Goal: Obtain resource: Obtain resource

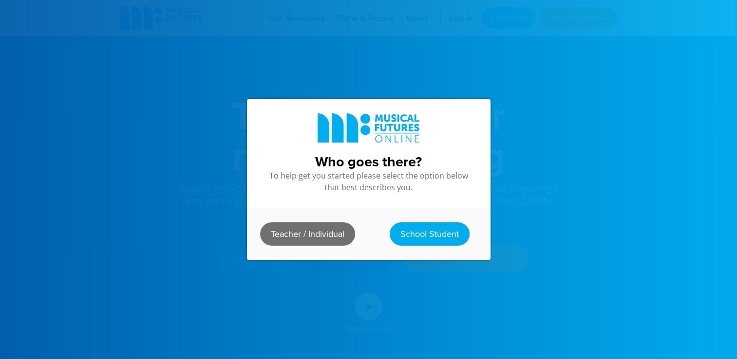
click at [308, 233] on link "Teacher / Individual" at bounding box center [307, 234] width 95 height 23
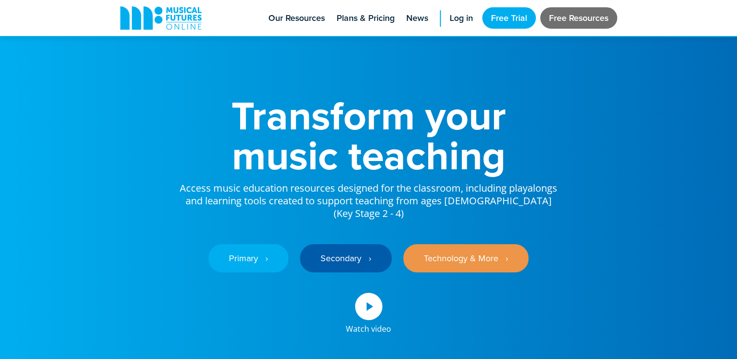
click at [577, 21] on link "Free Resources" at bounding box center [578, 17] width 77 height 21
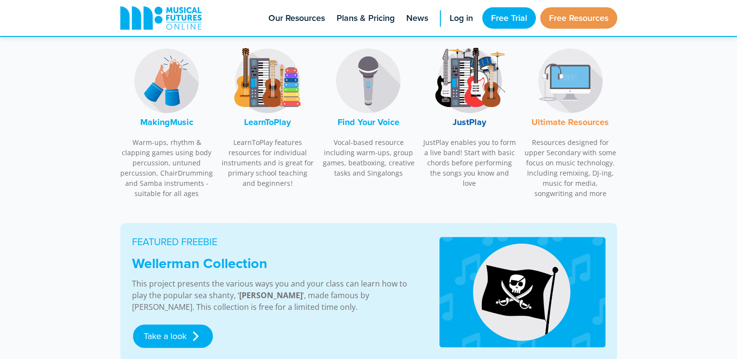
scroll to position [347, 0]
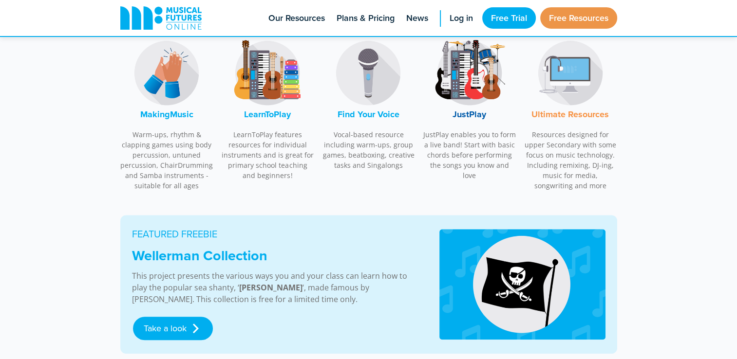
click at [167, 112] on font "MakingMusic" at bounding box center [166, 114] width 53 height 13
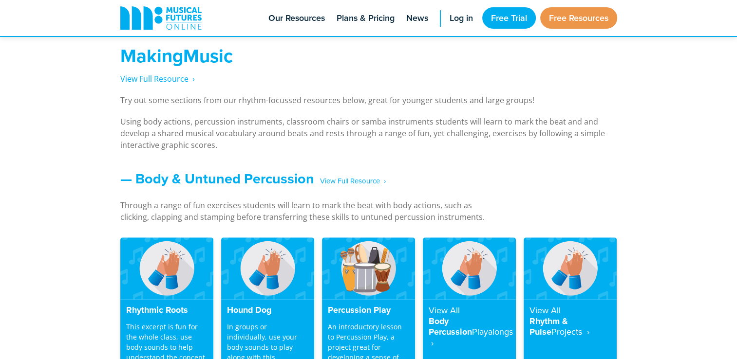
scroll to position [720, 0]
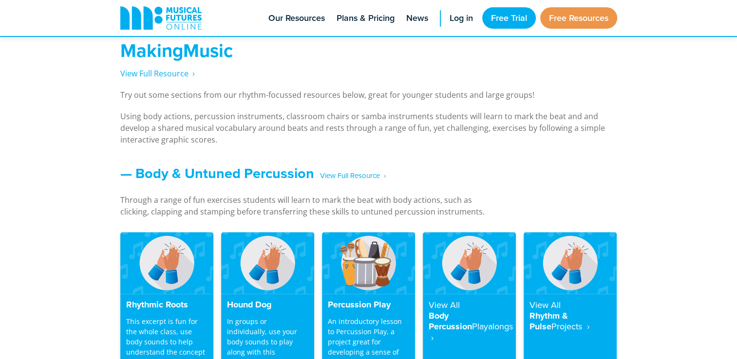
click at [167, 112] on p "Using body actions, percussion instruments, classroom chairs or samba instrumen…" at bounding box center [368, 128] width 497 height 35
click at [158, 70] on span "View Full Resource‎‏‏‎ ‎ ›" at bounding box center [157, 73] width 74 height 11
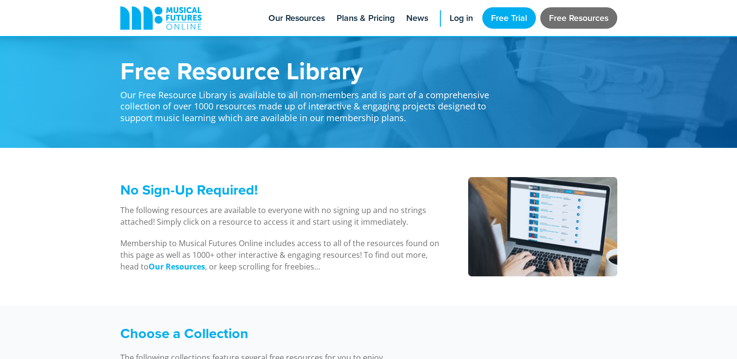
click at [589, 20] on link "Free Resources" at bounding box center [578, 17] width 77 height 21
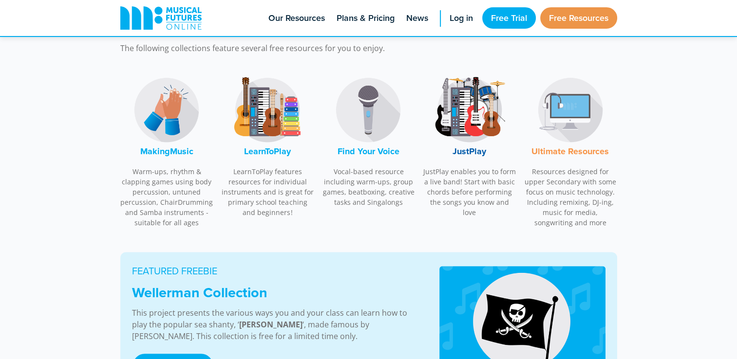
scroll to position [317, 0]
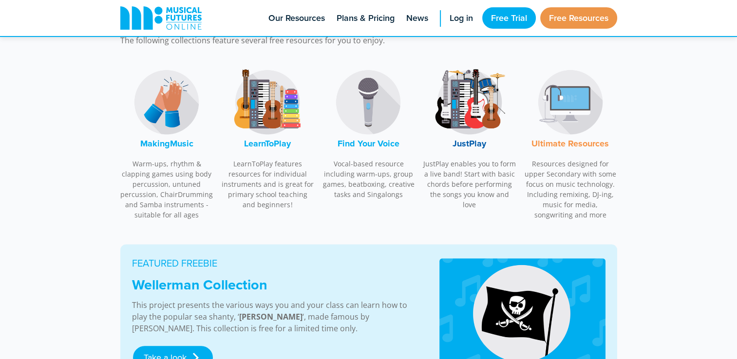
click at [160, 105] on img at bounding box center [166, 102] width 73 height 73
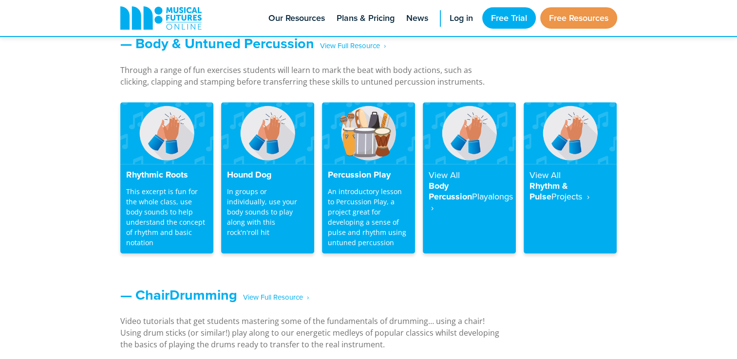
scroll to position [857, 0]
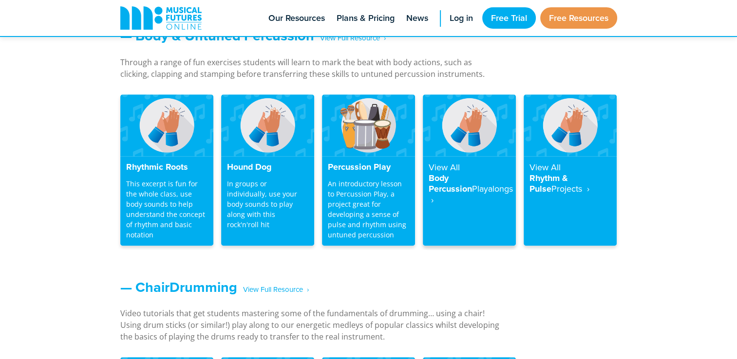
click at [459, 176] on h4 "View All Body Percussion Playalongs ‎ ›" at bounding box center [468, 183] width 81 height 43
